Goal: Find specific page/section: Locate a particular part of the current website

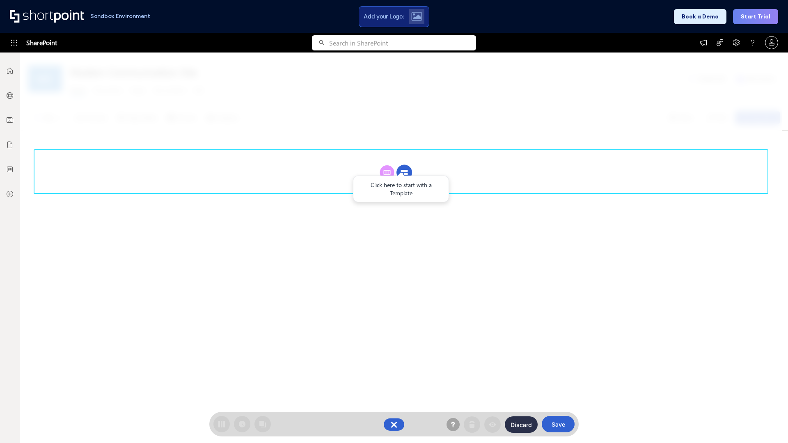
click at [404, 172] on circle at bounding box center [405, 173] width 16 height 16
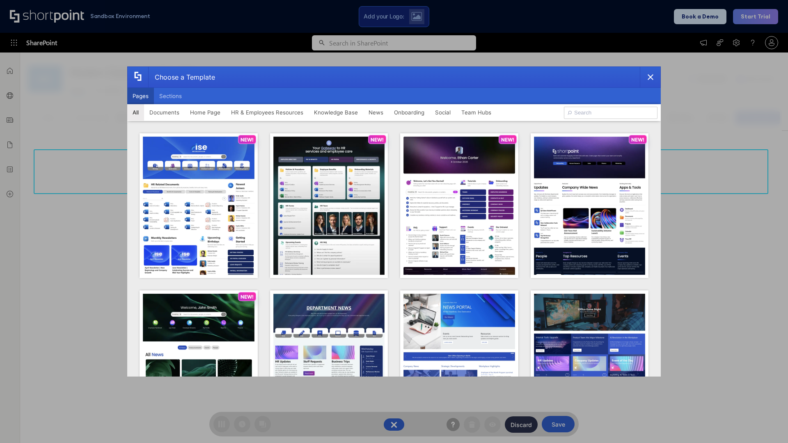
click at [140, 96] on button "Pages" at bounding box center [140, 96] width 27 height 16
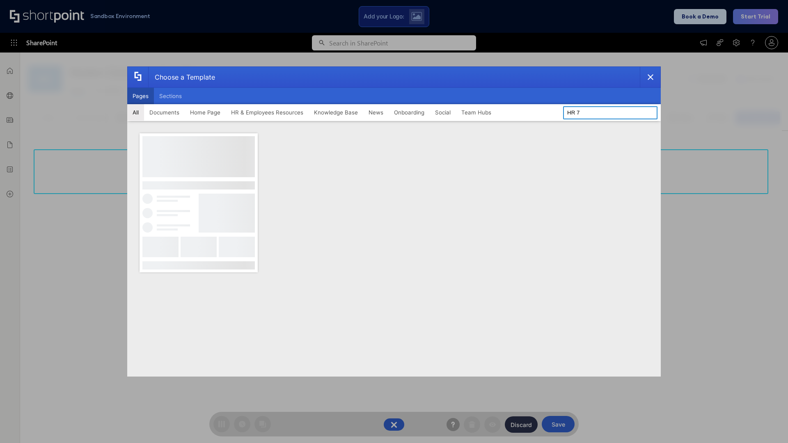
type input "HR 7"
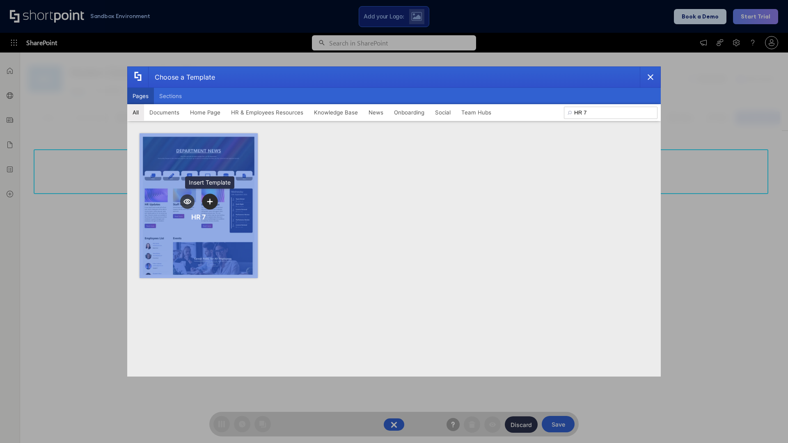
click at [210, 202] on icon "template selector" at bounding box center [210, 202] width 6 height 6
